Goal: Information Seeking & Learning: Learn about a topic

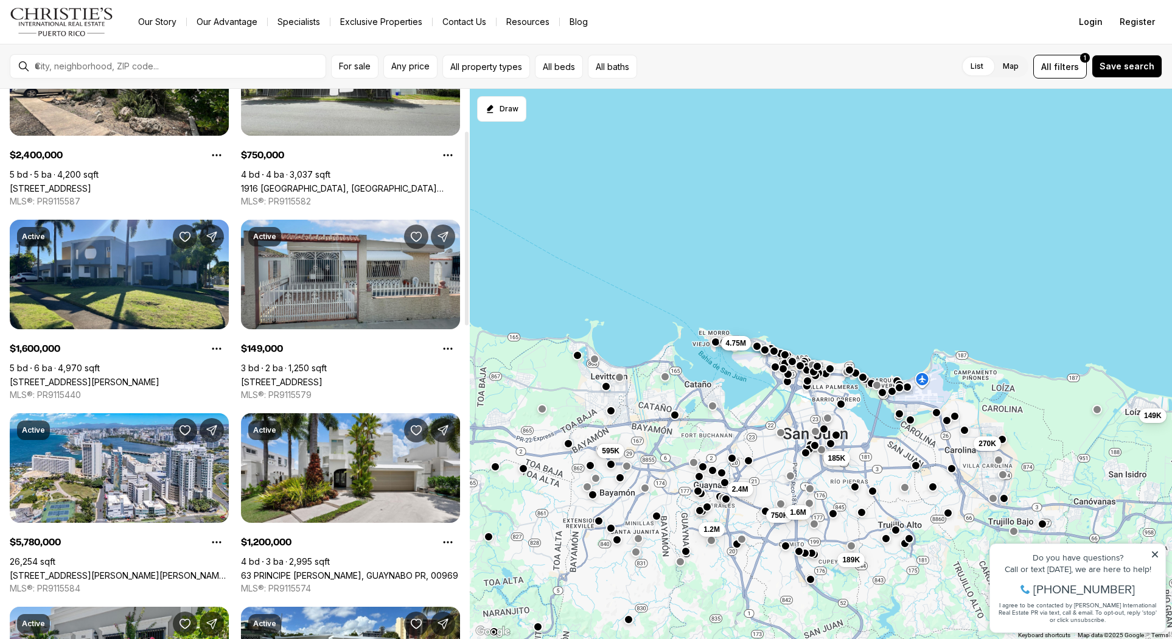
scroll to position [135, 0]
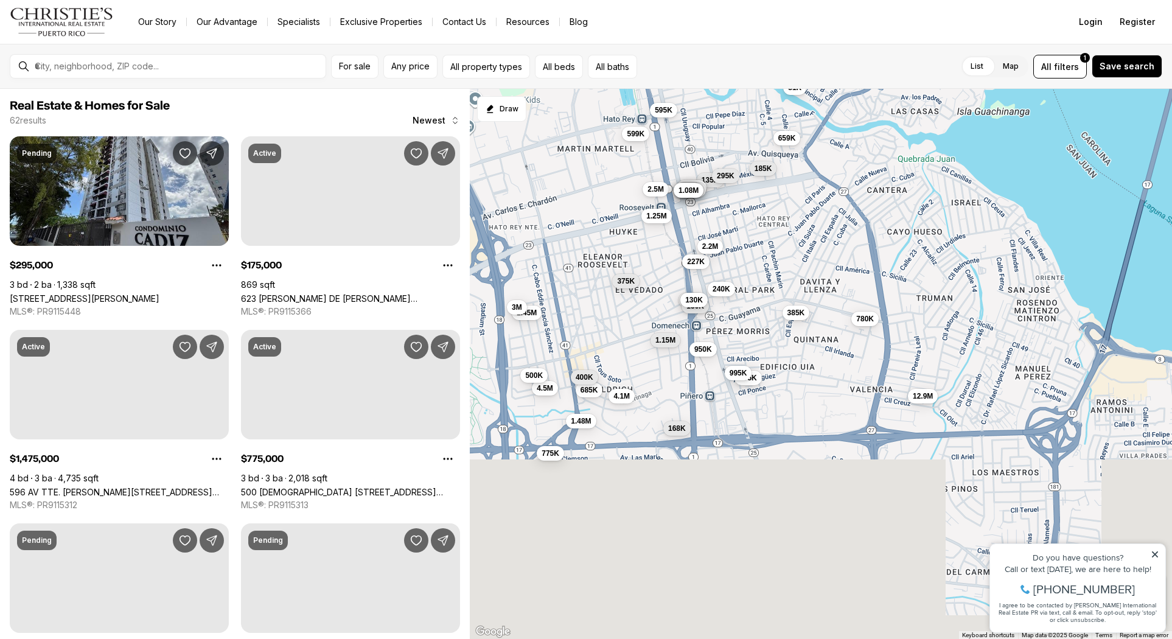
drag, startPoint x: 783, startPoint y: 475, endPoint x: 757, endPoint y: 287, distance: 189.9
click at [757, 287] on div "227K 685K 385K 168K 1.48M 175K 4.1M 375K 775K 775K 345K 155K 135K 295K 599K 270…" at bounding box center [821, 364] width 702 height 551
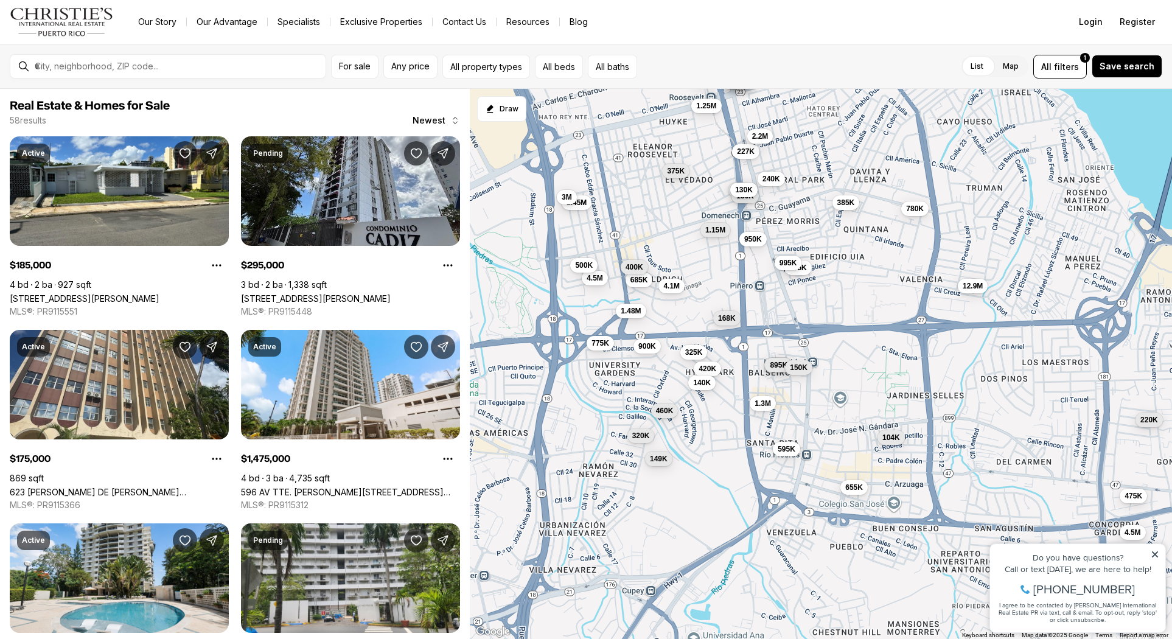
drag, startPoint x: 758, startPoint y: 446, endPoint x: 806, endPoint y: 338, distance: 117.2
click at [806, 338] on div "227K 685K 385K 168K 1.48M 175K 4.1M 375K 775K 135K 295K 599K 270K 185K 2.5M 1.1…" at bounding box center [821, 364] width 702 height 551
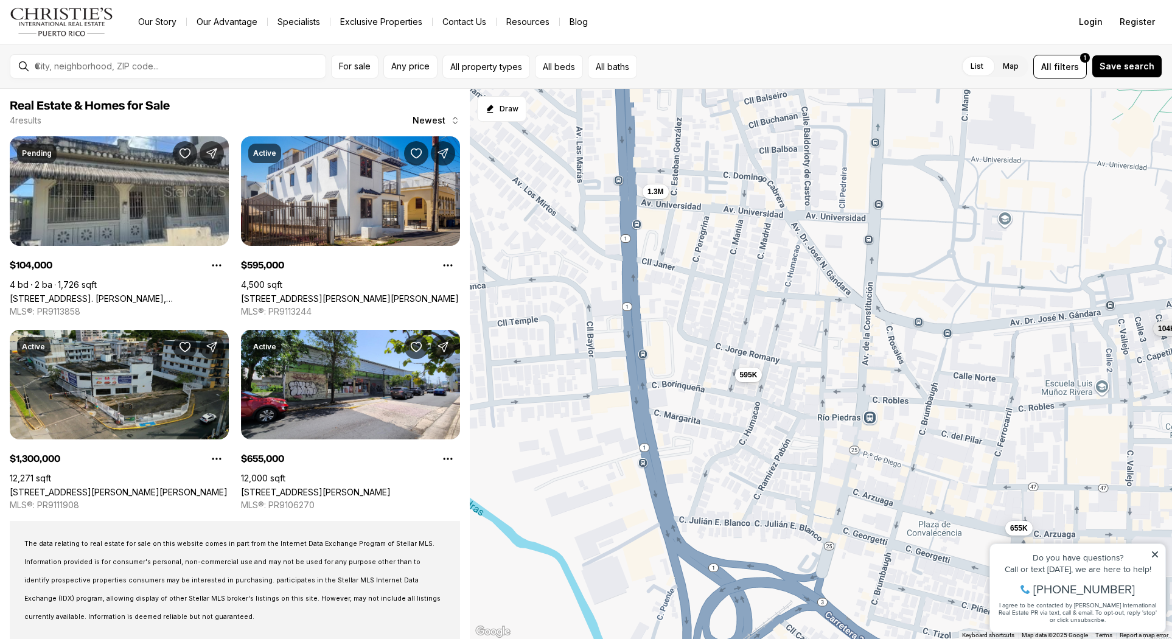
drag, startPoint x: 719, startPoint y: 413, endPoint x: 742, endPoint y: 457, distance: 49.5
click at [742, 457] on div "104K 595K 1.3M 655K" at bounding box center [821, 364] width 702 height 551
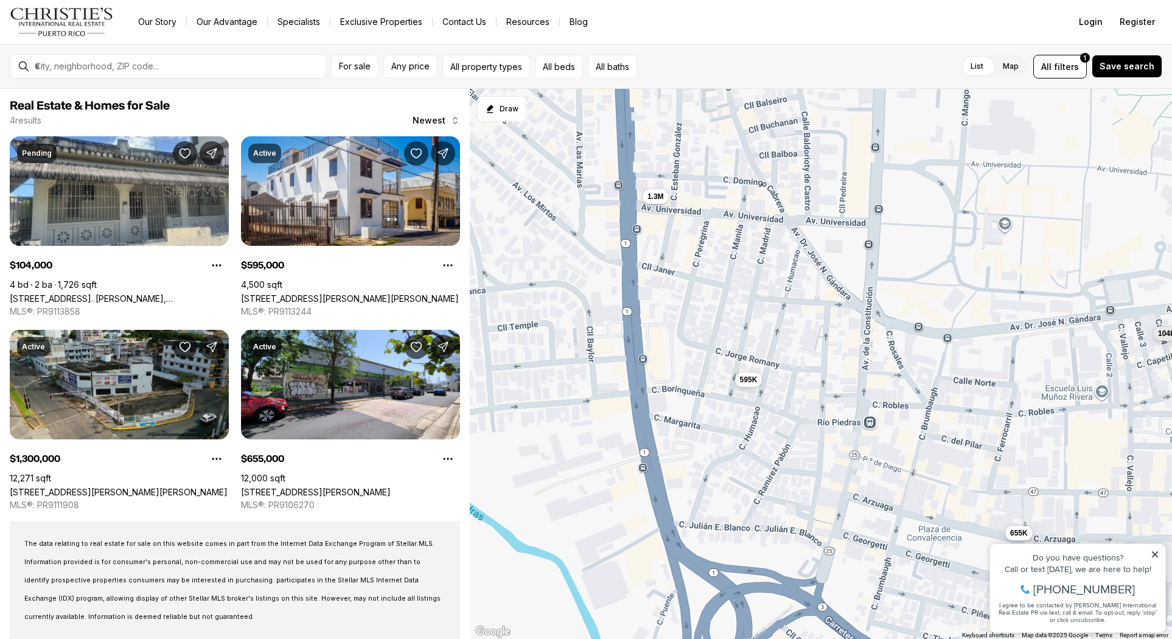
click at [789, 347] on div "104K 595K 1.3M 655K" at bounding box center [821, 364] width 702 height 551
